Goal: Task Accomplishment & Management: Complete application form

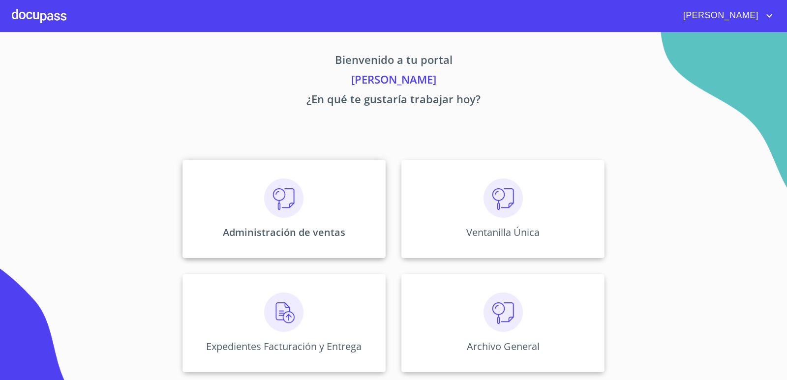
click at [286, 190] on img at bounding box center [283, 198] width 39 height 39
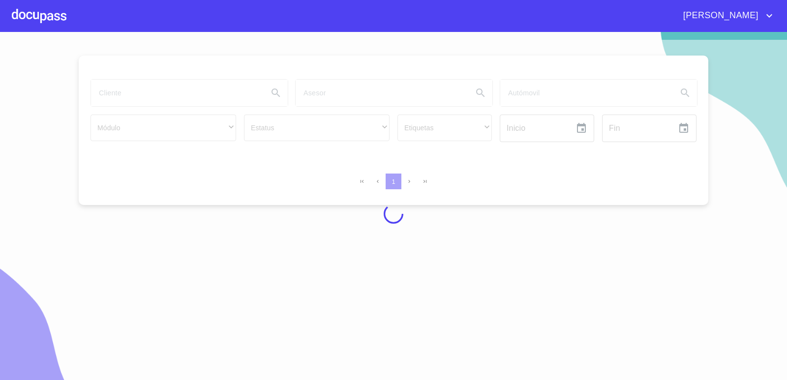
click at [170, 98] on div at bounding box center [393, 214] width 787 height 348
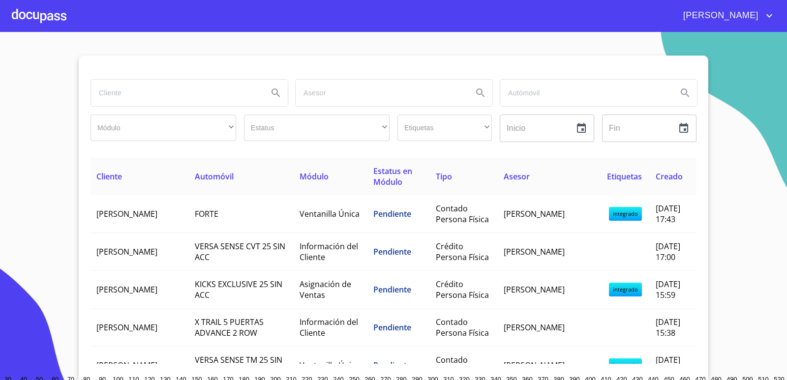
click at [166, 94] on input "search" at bounding box center [175, 93] width 169 height 27
type input "[PERSON_NAME]"
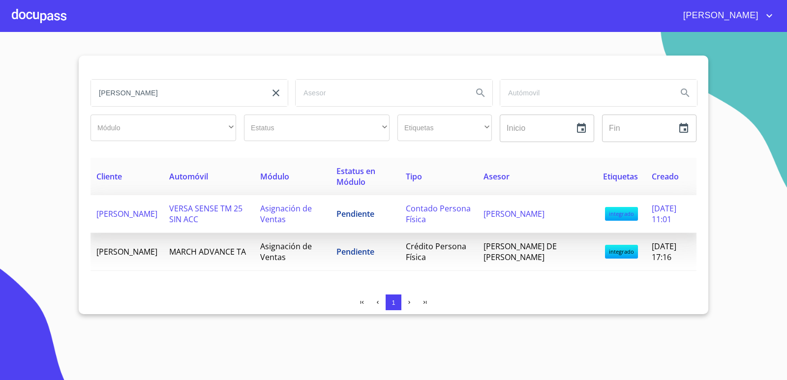
click at [244, 215] on td "VERSA SENSE TM 25 SIN ACC" at bounding box center [208, 214] width 91 height 38
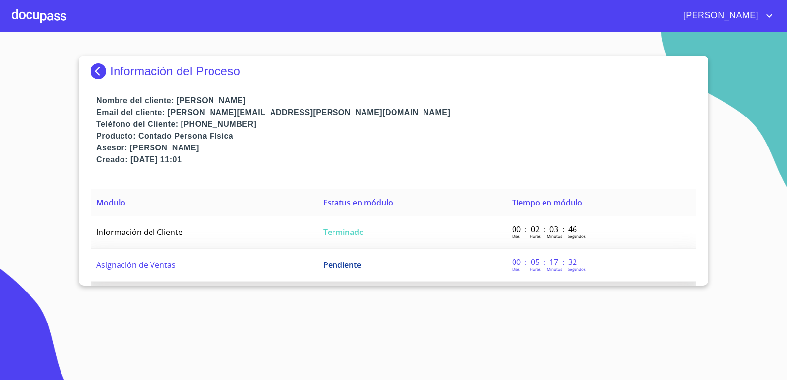
click at [239, 267] on td "Asignación de Ventas" at bounding box center [204, 265] width 227 height 33
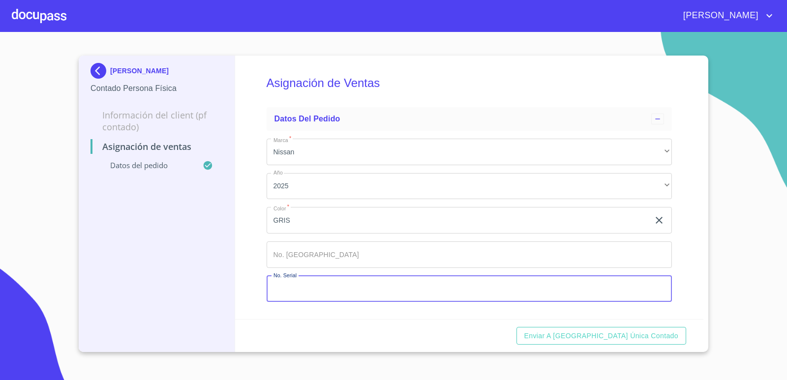
click at [312, 301] on input "Marca   *" at bounding box center [470, 289] width 406 height 27
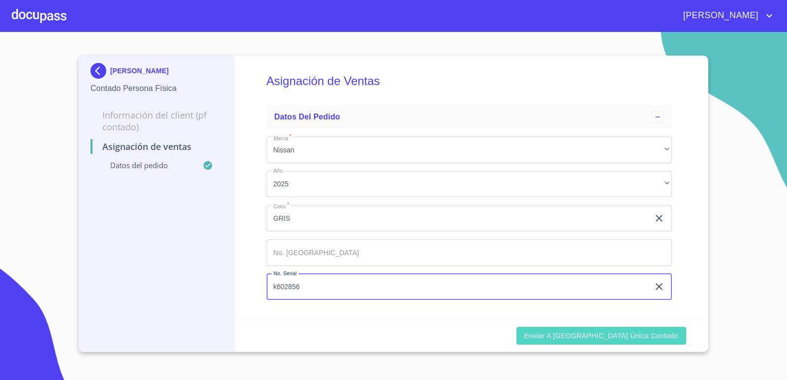
type input "k602856"
click at [613, 334] on span "Enviar a [GEOGRAPHIC_DATA] única contado" at bounding box center [601, 336] width 154 height 12
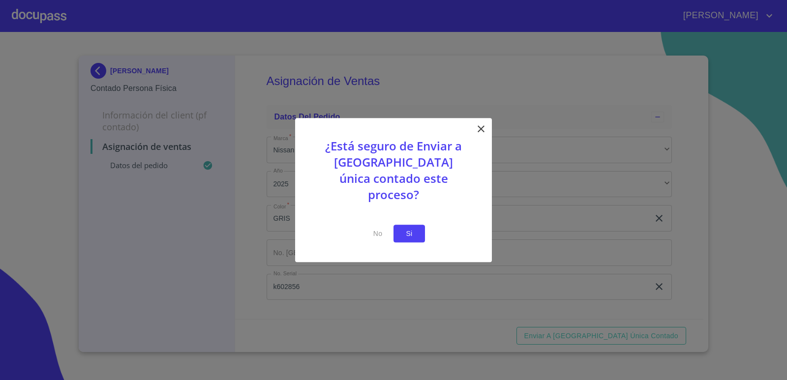
click at [401, 225] on button "Si" at bounding box center [409, 234] width 31 height 18
